Goal: Task Accomplishment & Management: Use online tool/utility

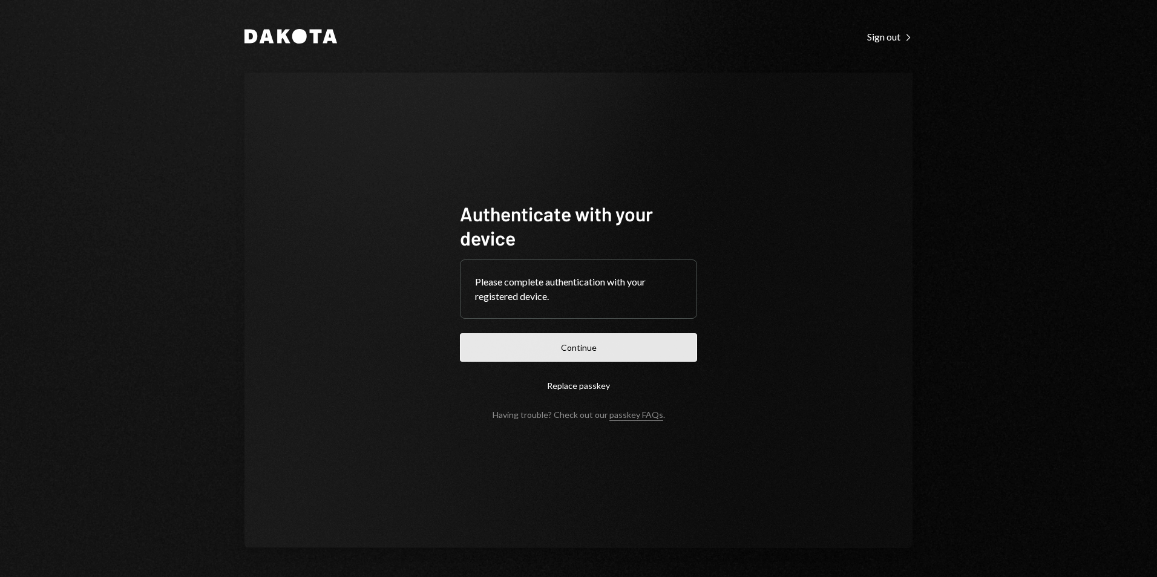
click at [602, 346] on button "Continue" at bounding box center [578, 347] width 237 height 28
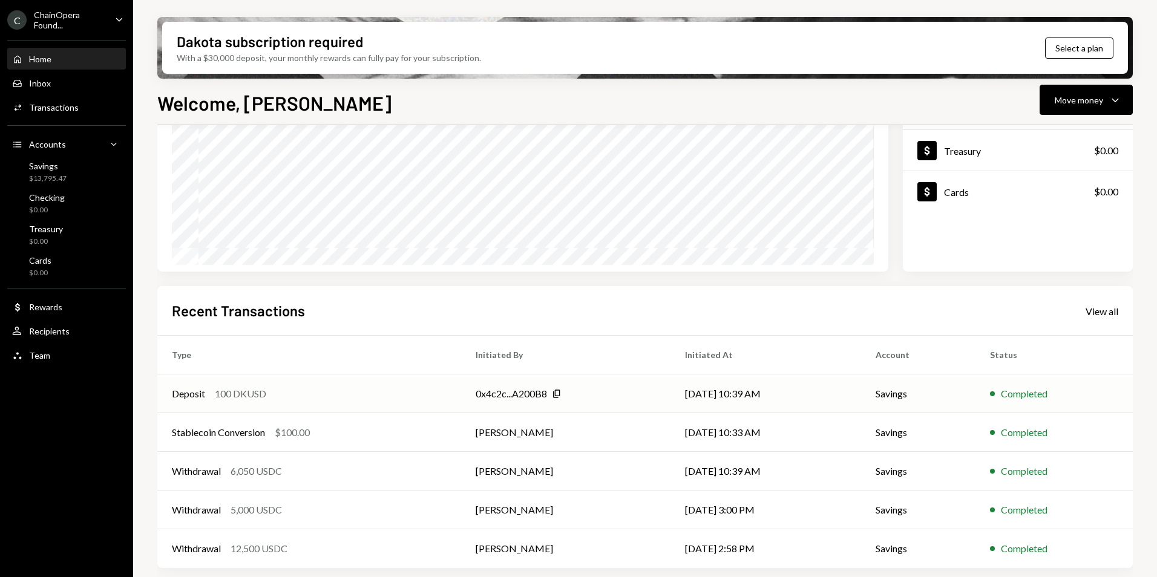
scroll to position [152, 0]
click at [1084, 100] on div "Move money" at bounding box center [1079, 100] width 48 height 13
click at [1057, 197] on div "Deposit" at bounding box center [1076, 191] width 88 height 13
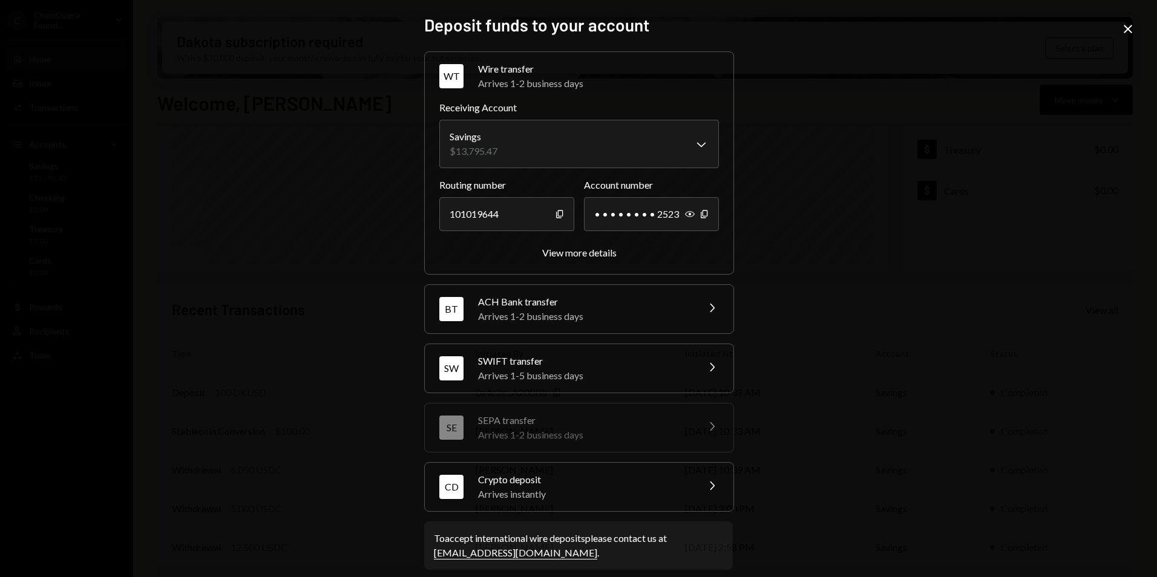
click at [588, 487] on div "Arrives instantly" at bounding box center [584, 494] width 212 height 15
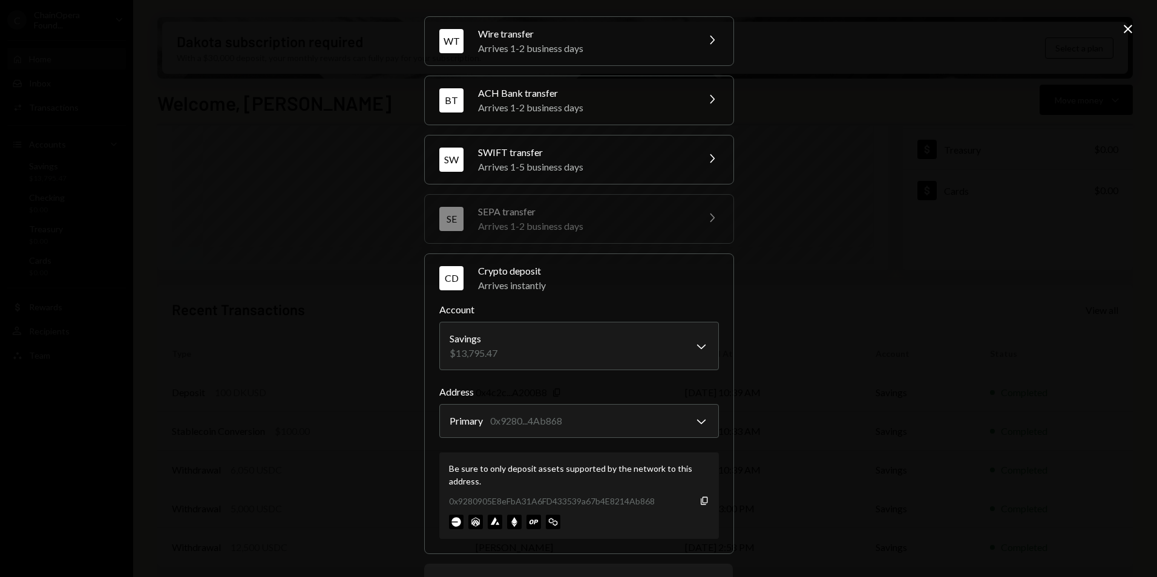
scroll to position [0, 0]
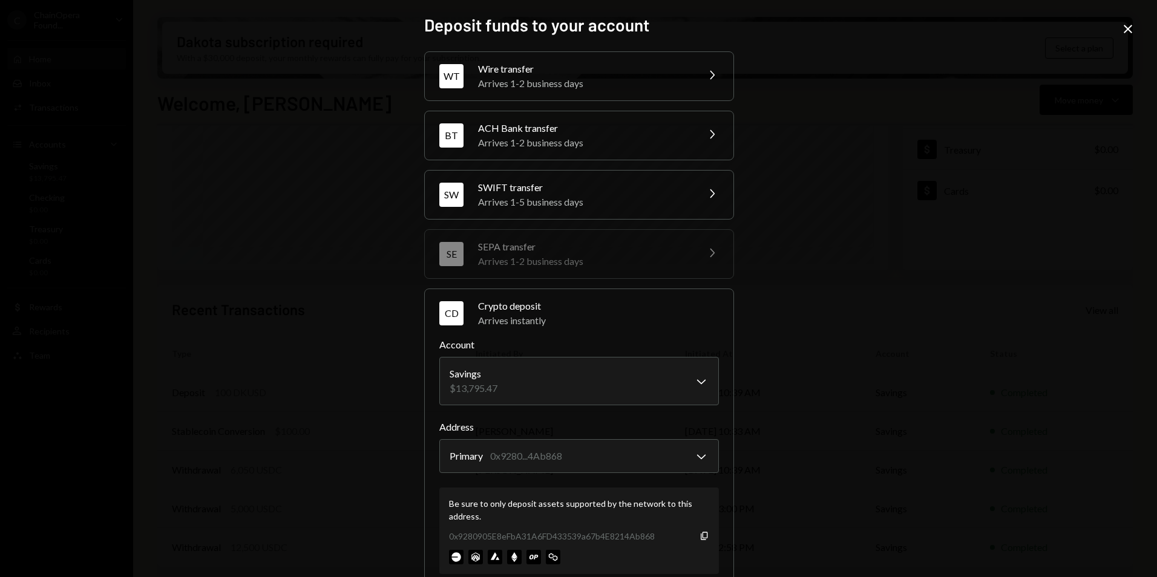
click at [1129, 26] on icon "Close" at bounding box center [1128, 29] width 15 height 15
